Goal: Transaction & Acquisition: Download file/media

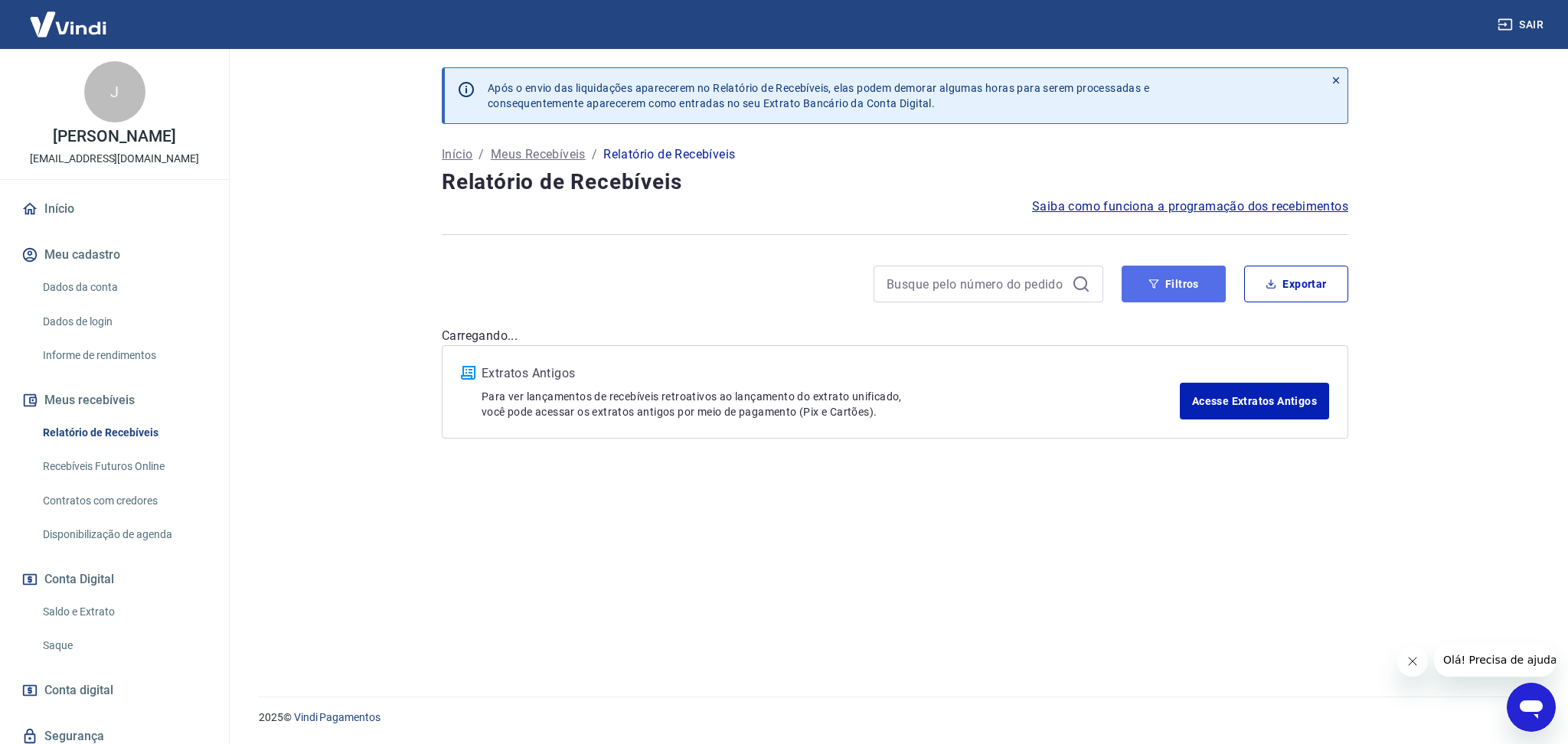
click at [1160, 293] on button "Filtros" at bounding box center [1173, 284] width 104 height 36
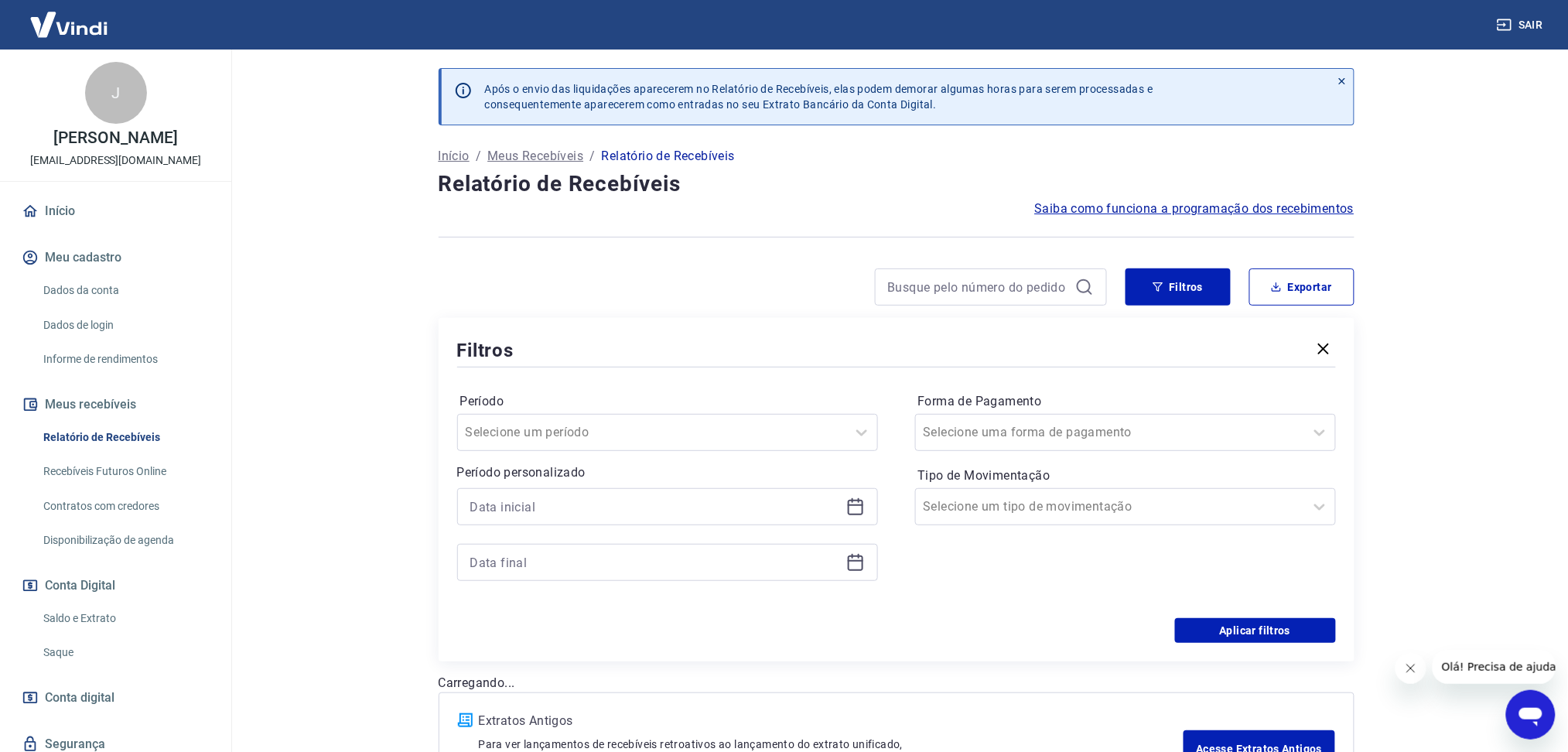
click at [857, 515] on icon at bounding box center [855, 508] width 15 height 15
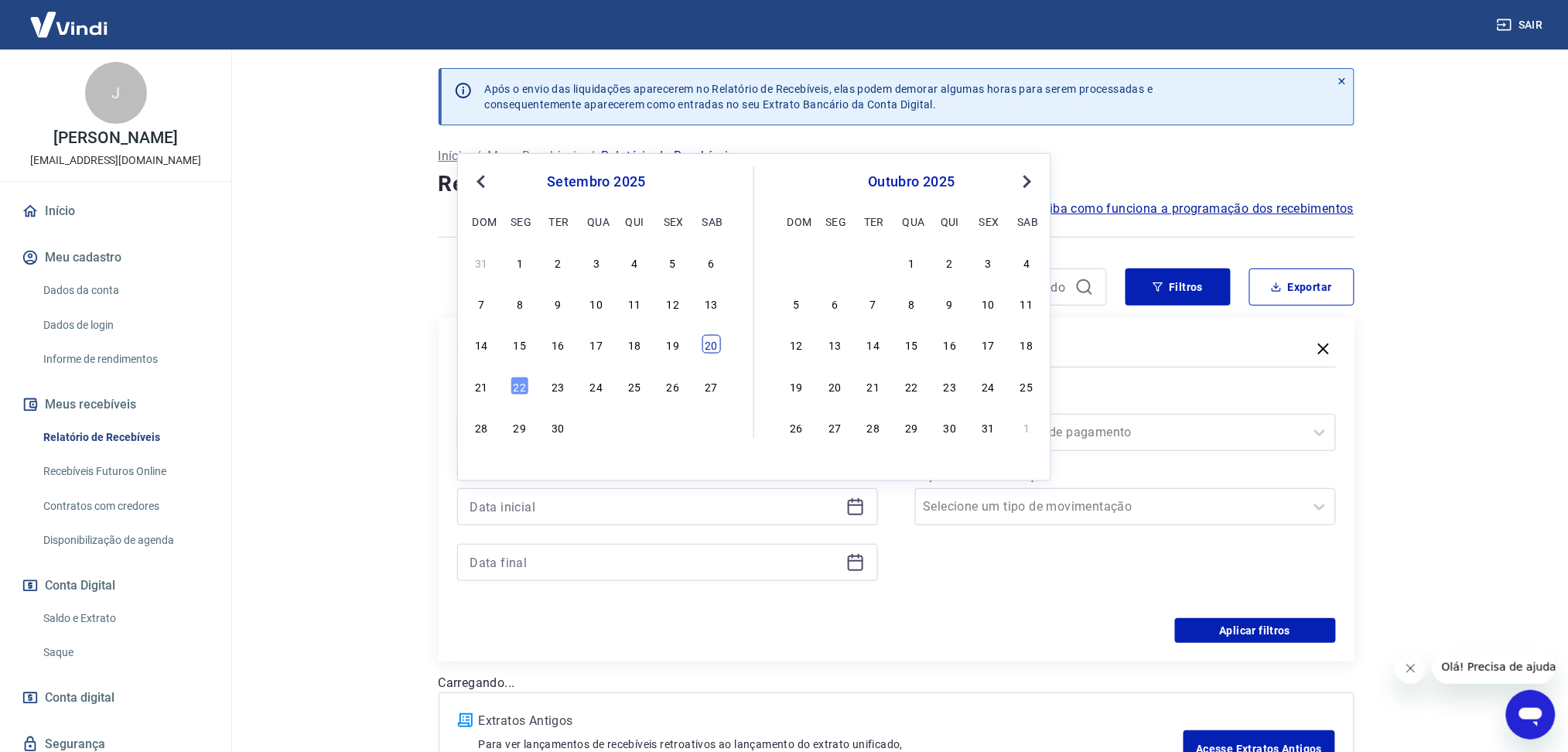
click at [710, 350] on div "20" at bounding box center [710, 344] width 19 height 19
type input "[DATE]"
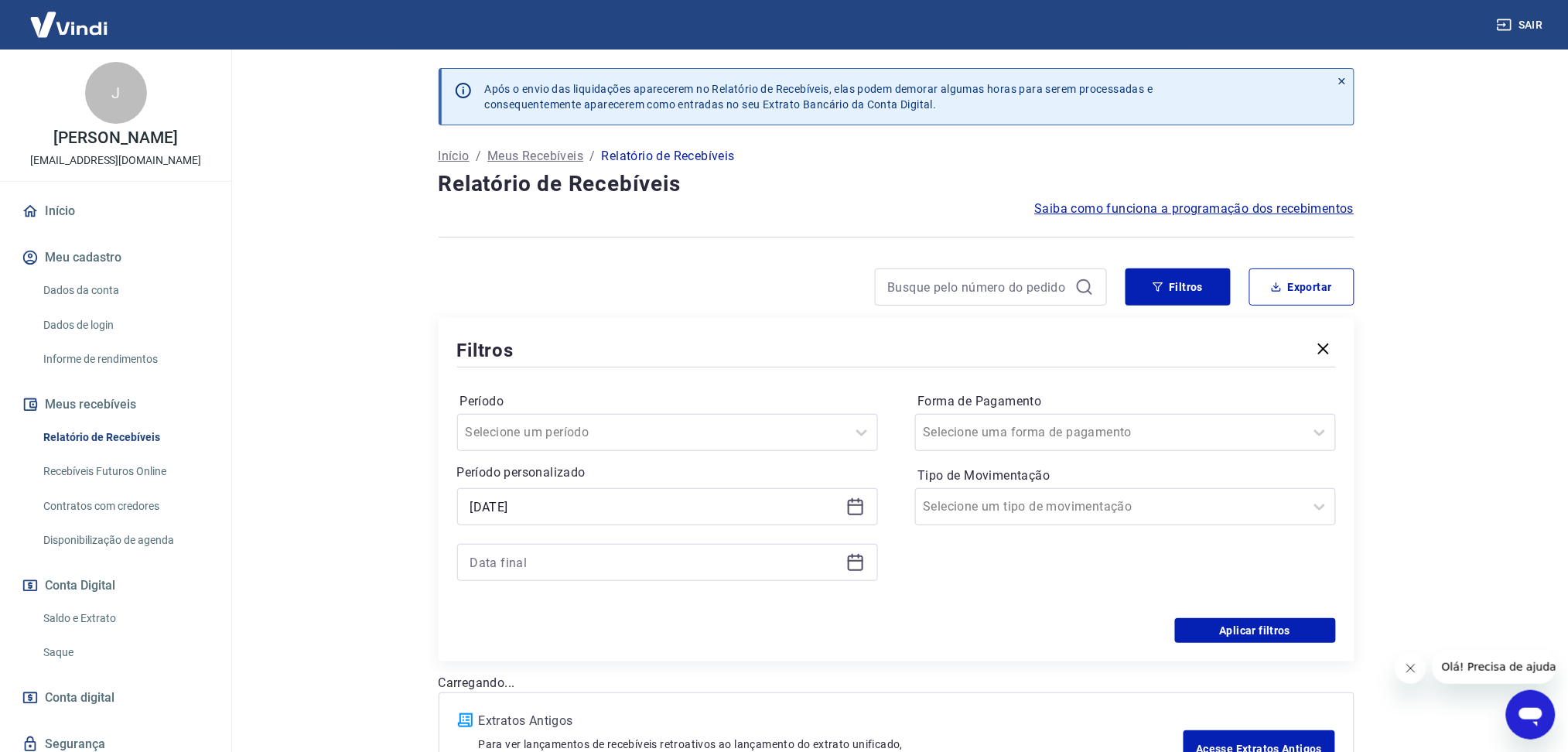
click at [857, 572] on icon at bounding box center [855, 562] width 19 height 19
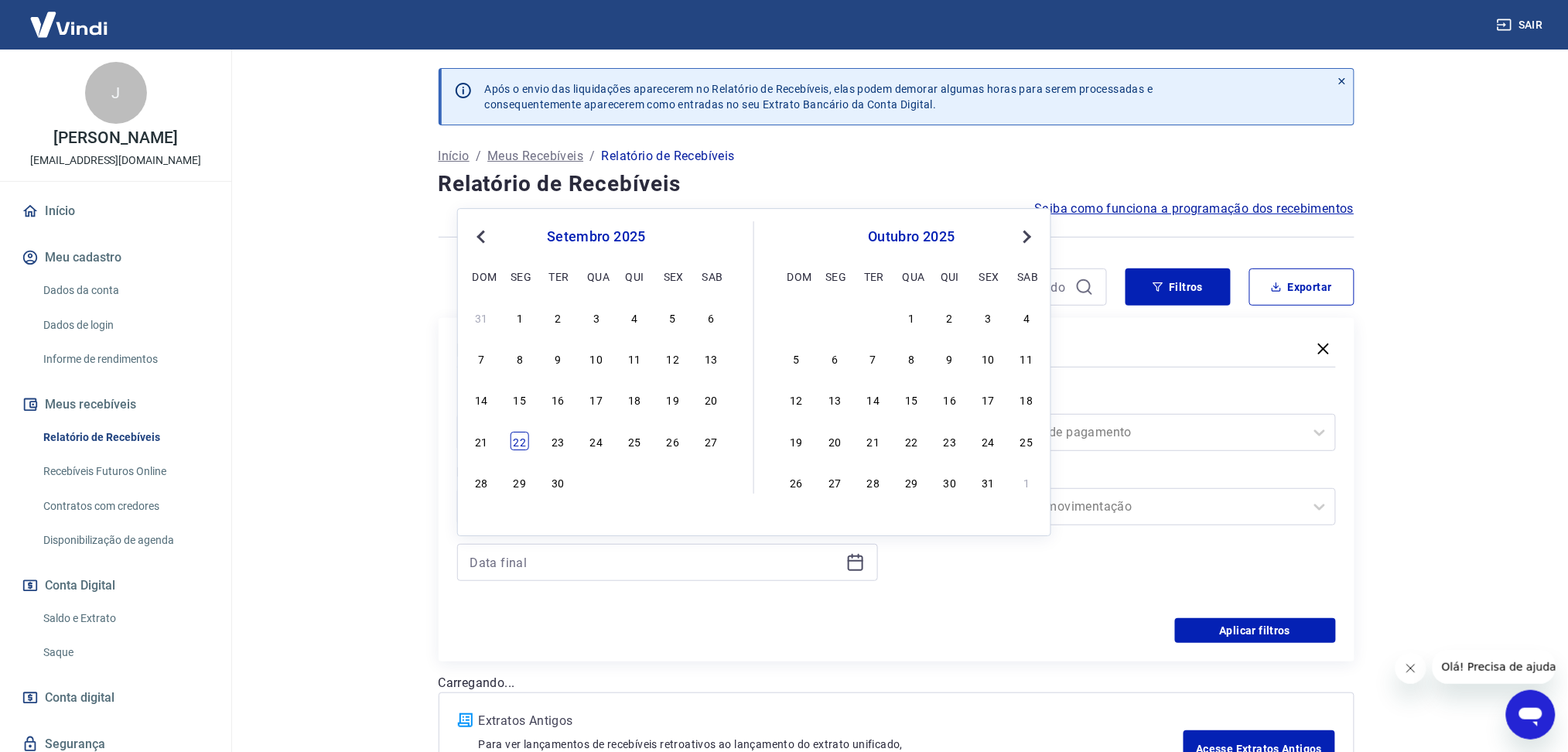
click at [516, 447] on div "22" at bounding box center [520, 441] width 19 height 19
type input "[DATE]"
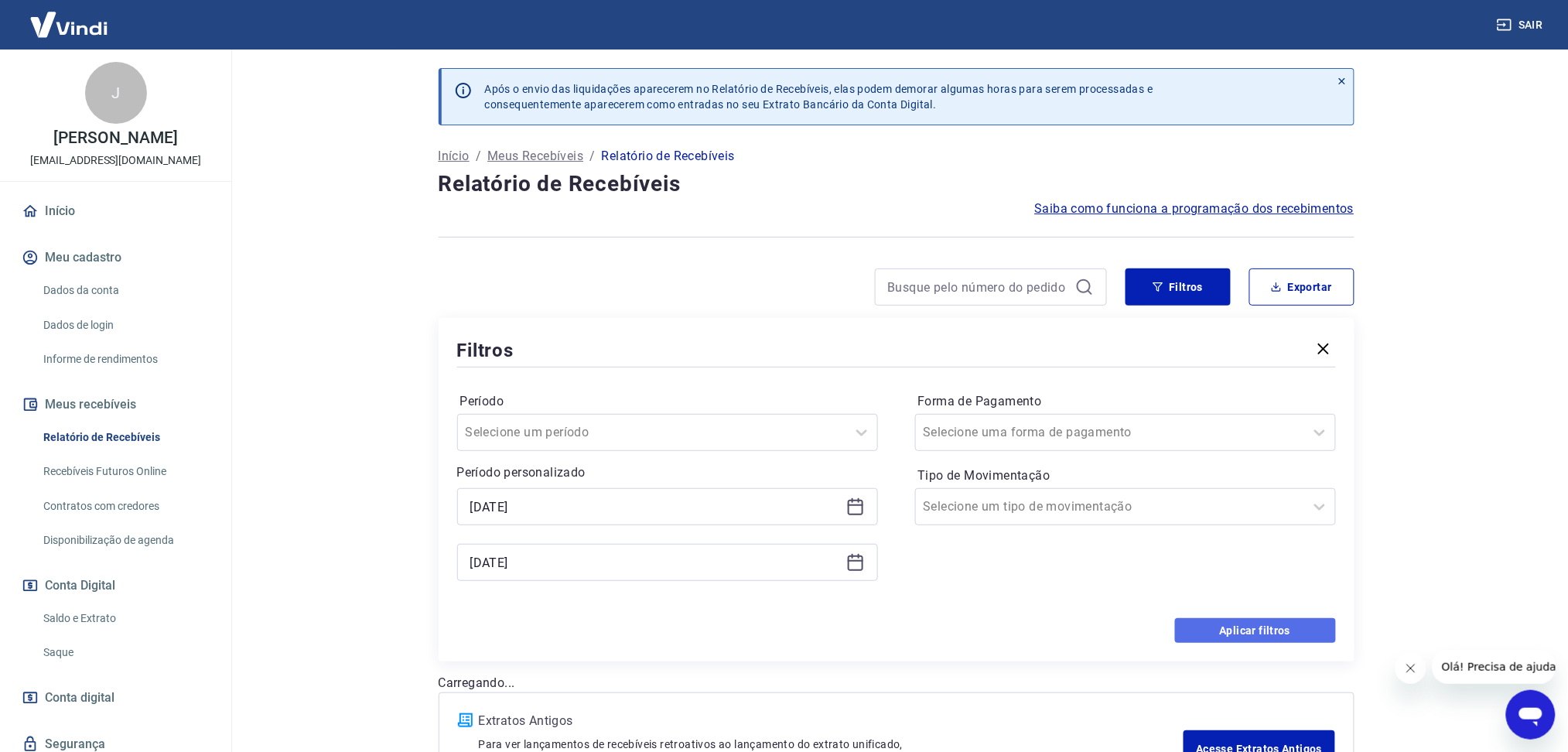
click at [1247, 630] on button "Aplicar filtros" at bounding box center [1255, 631] width 161 height 25
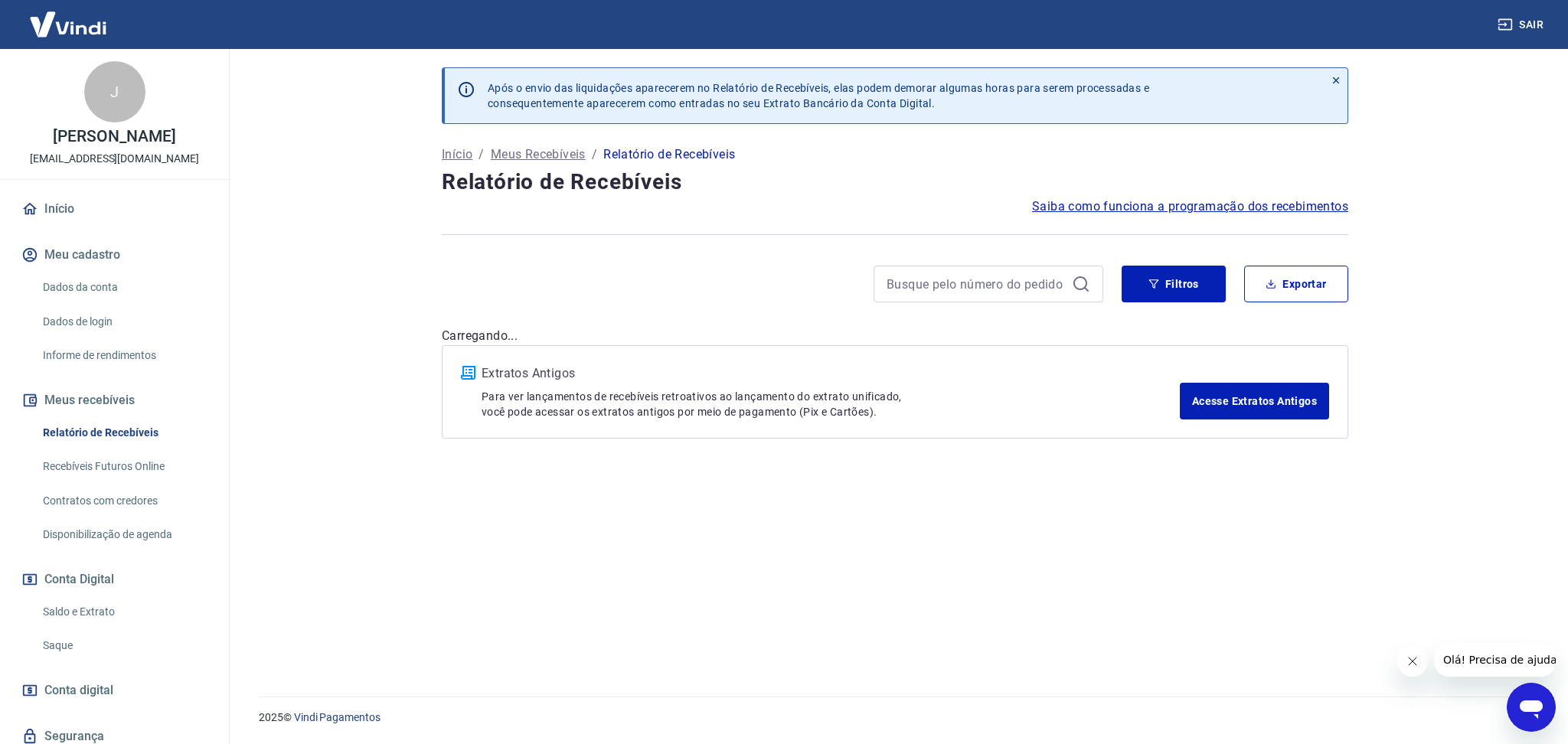
click at [1406, 660] on icon "Fechar mensagem da empresa" at bounding box center [1412, 661] width 12 height 12
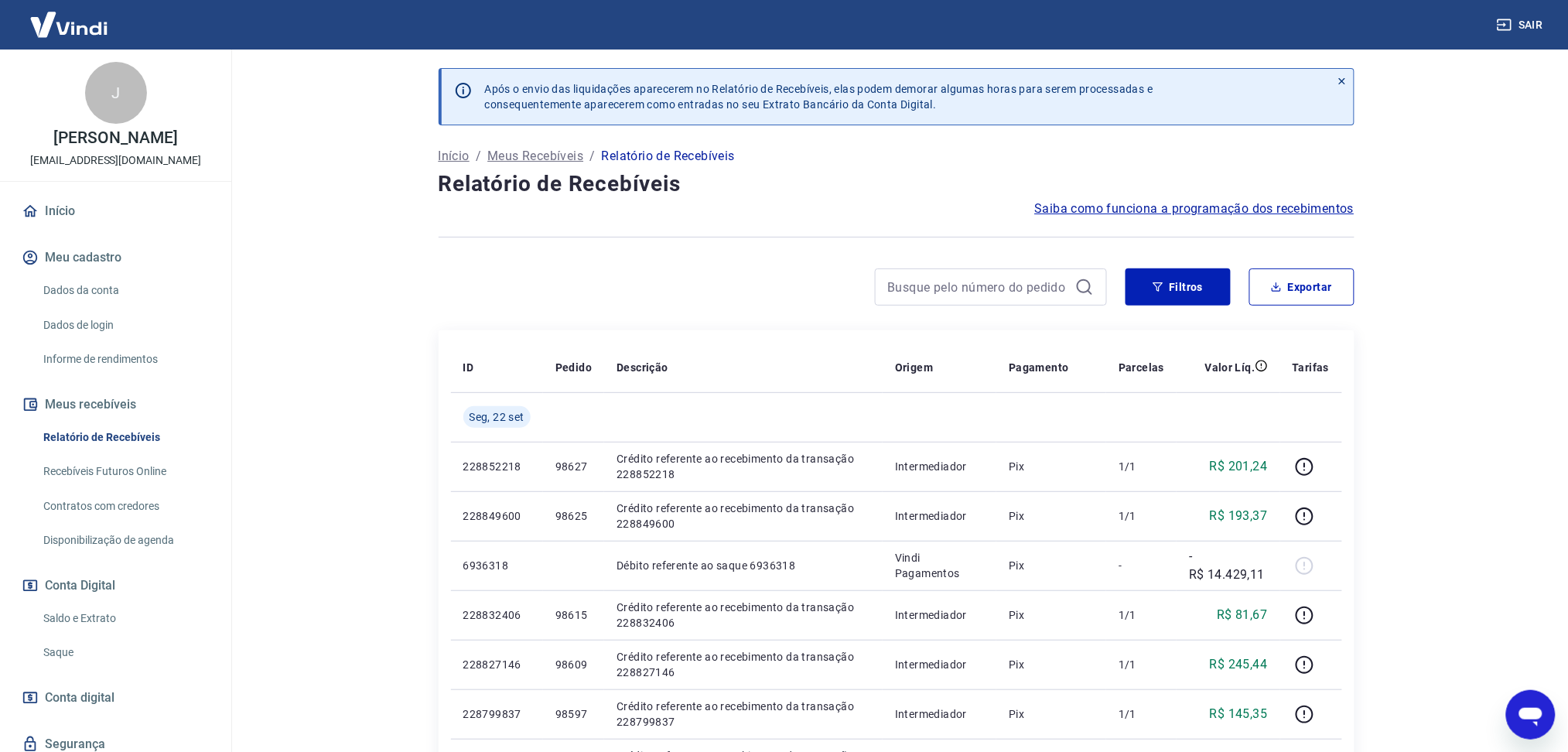
click at [1287, 279] on button "Exportar" at bounding box center [1301, 287] width 105 height 37
type input "[DATE]"
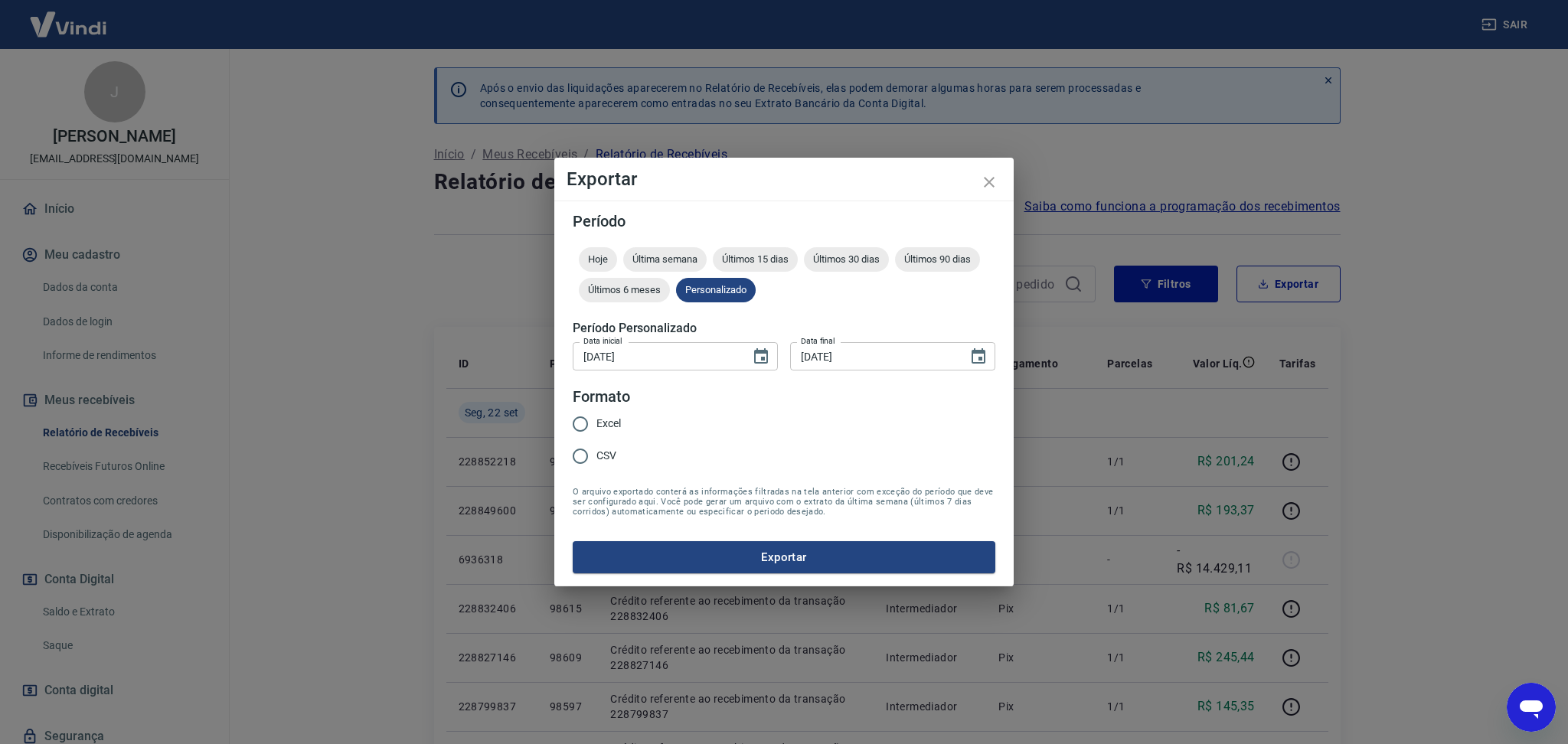
click at [604, 430] on span "Excel" at bounding box center [609, 424] width 25 height 16
click at [596, 430] on input "Excel" at bounding box center [580, 424] width 32 height 32
radio input "true"
click at [672, 546] on button "Exportar" at bounding box center [784, 557] width 423 height 32
